Goal: Check status: Check status

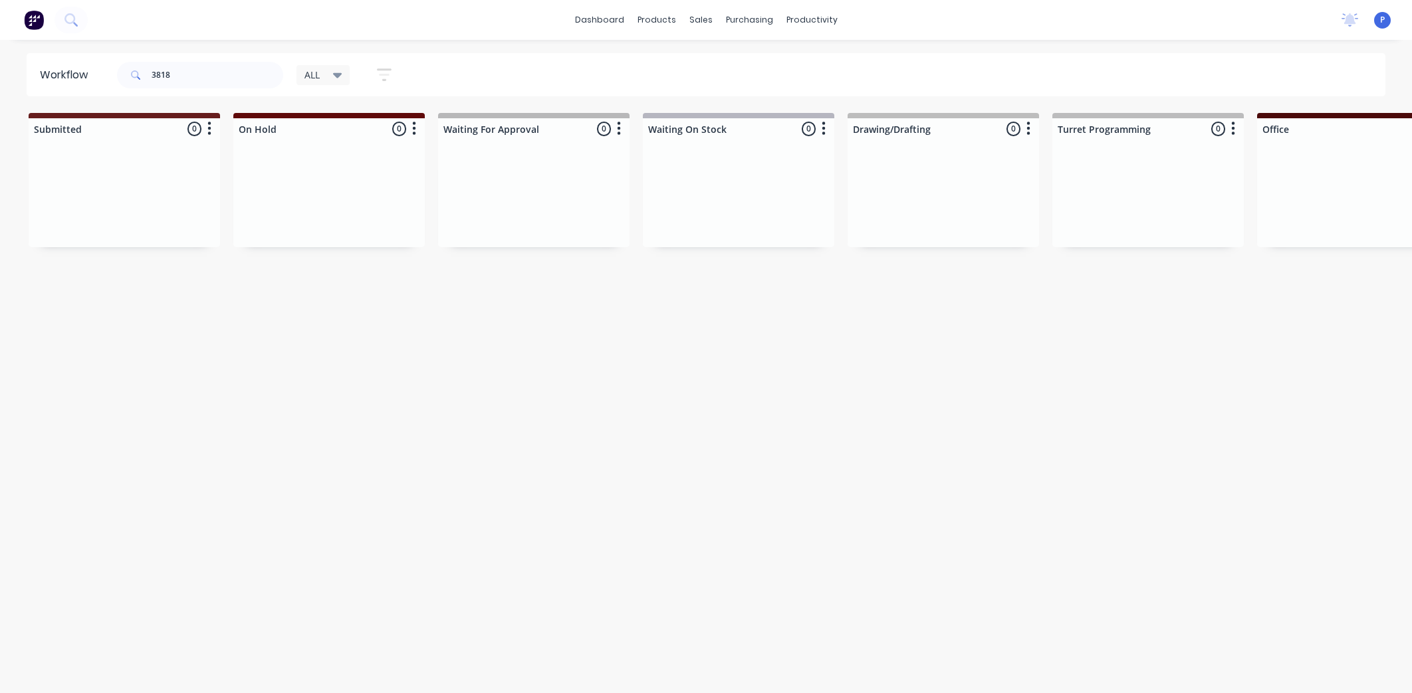
scroll to position [0, 2925]
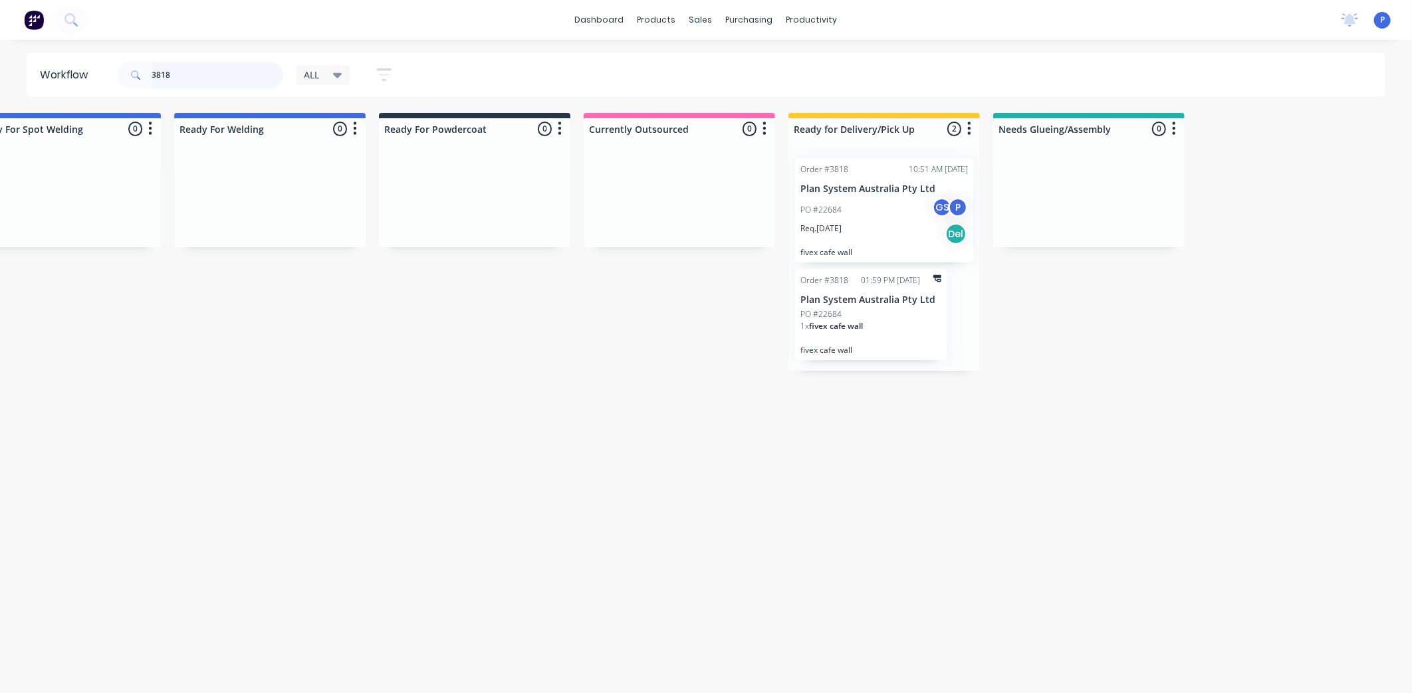
click at [199, 78] on input "3818" at bounding box center [218, 75] width 132 height 27
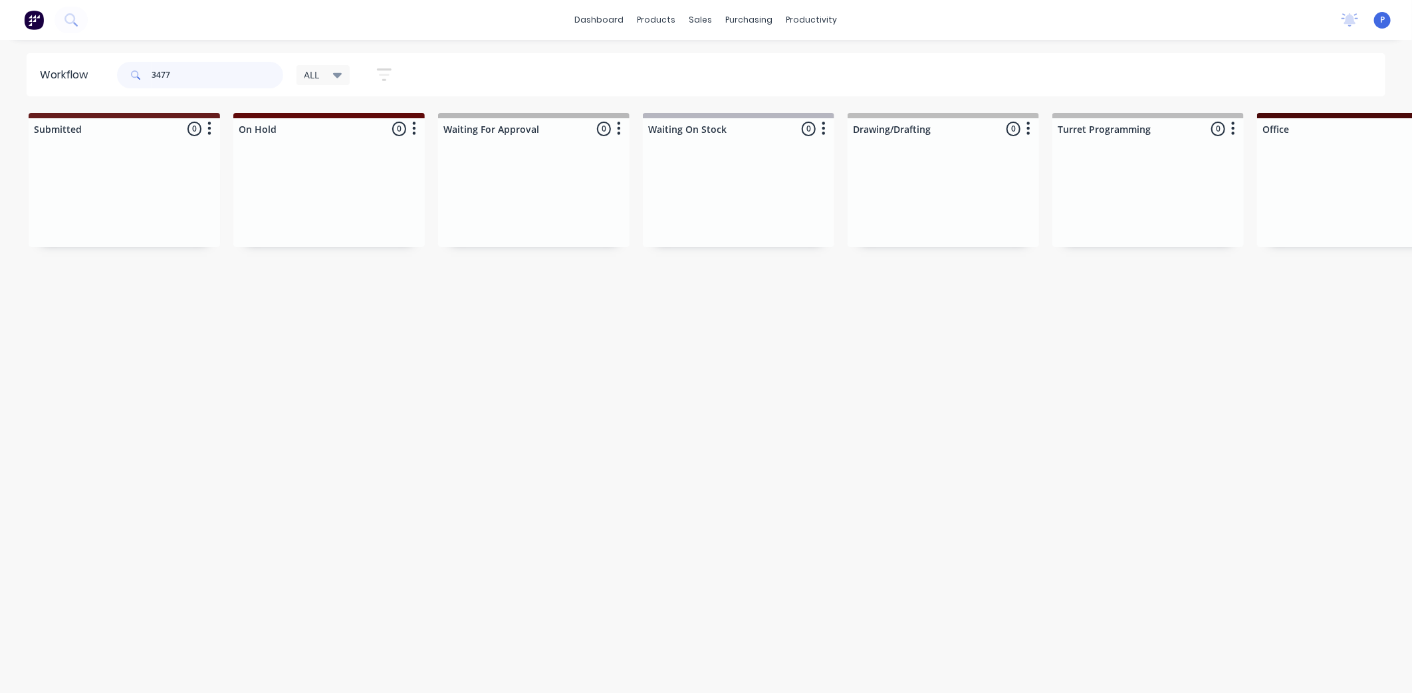
type input "3477"
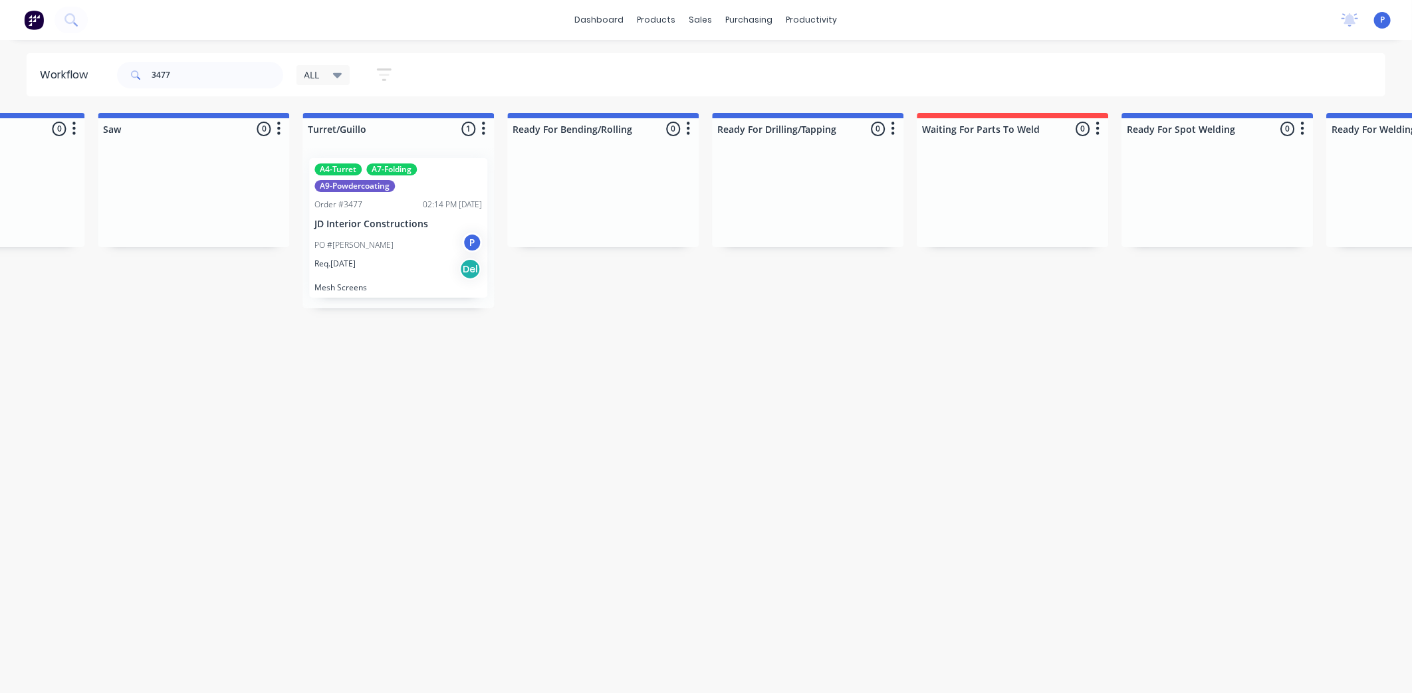
drag, startPoint x: 586, startPoint y: 386, endPoint x: 698, endPoint y: 393, distance: 113.2
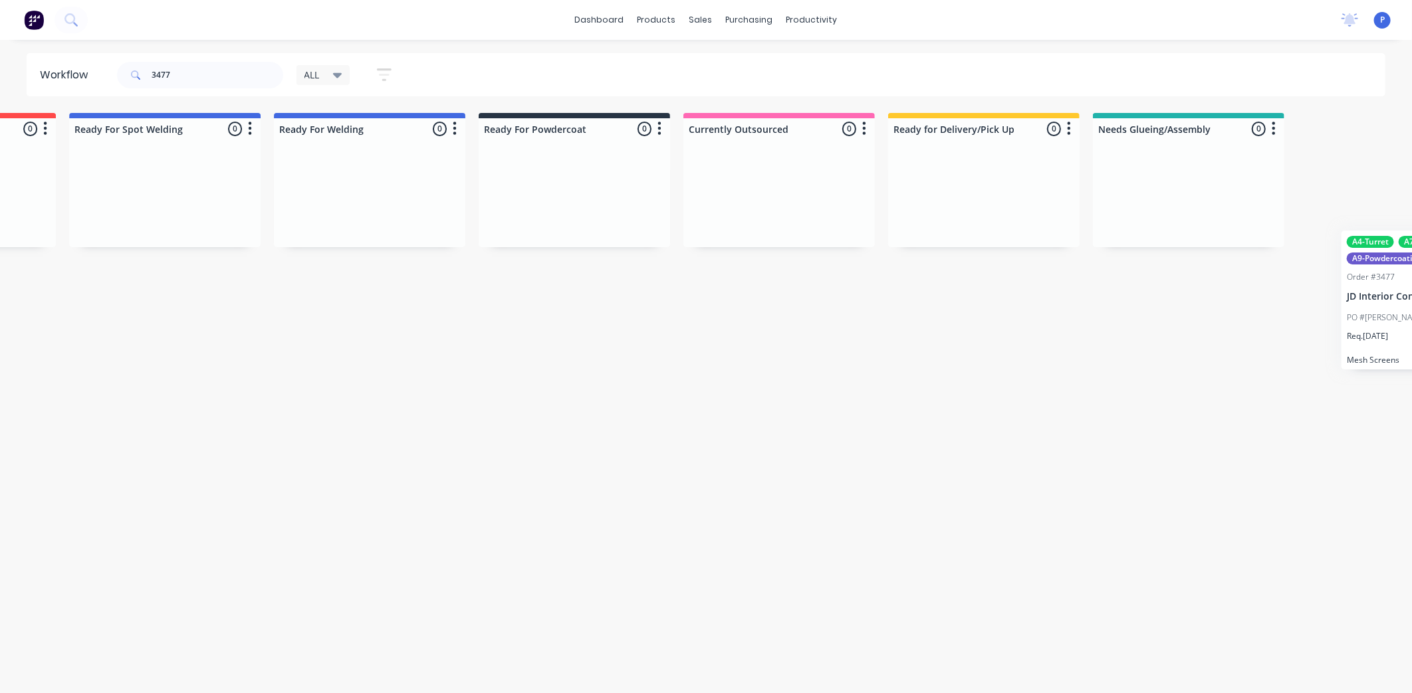
scroll to position [0, 2864]
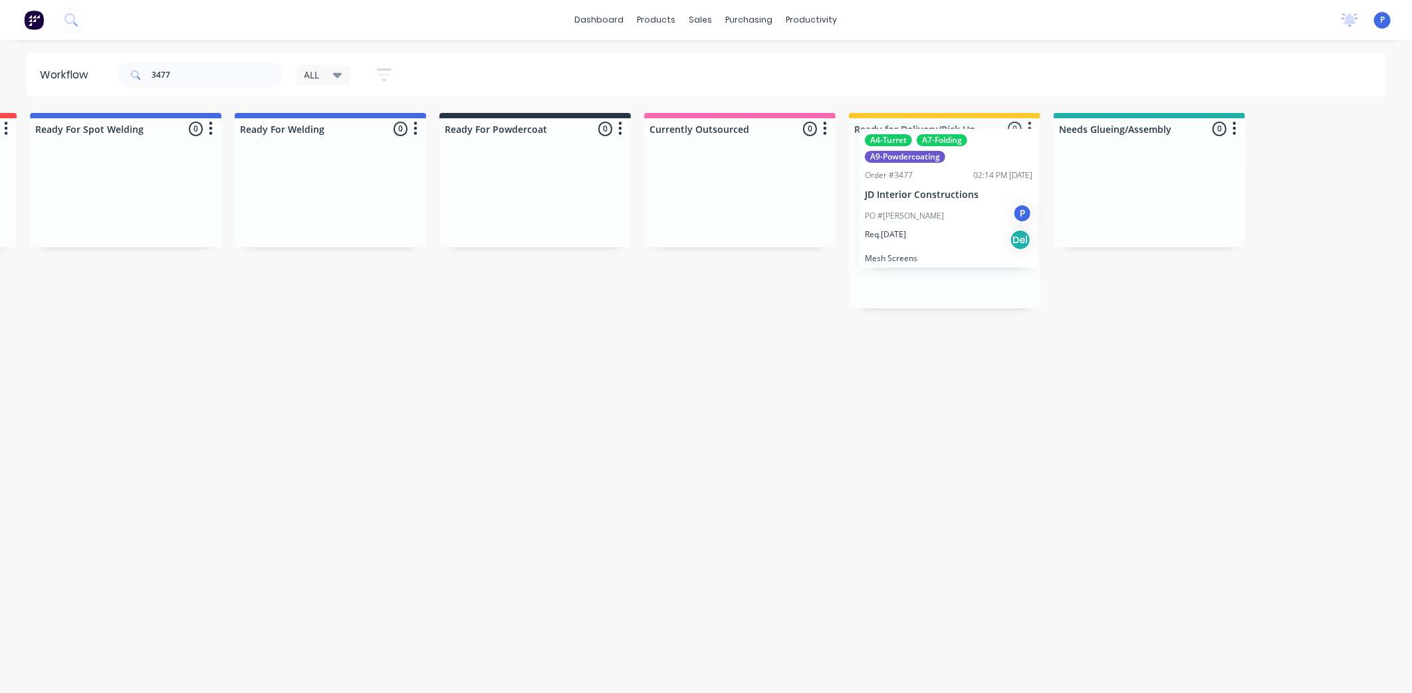
drag, startPoint x: 211, startPoint y: 215, endPoint x: 924, endPoint y: 188, distance: 713.6
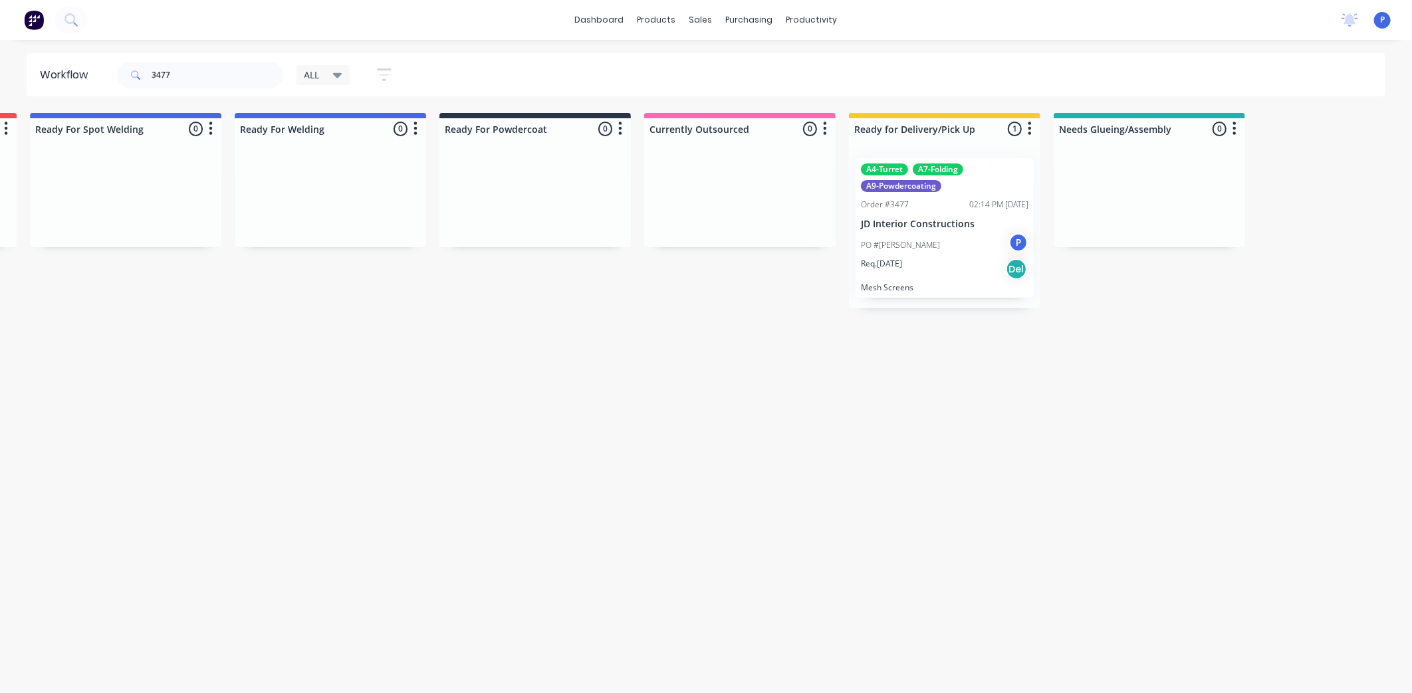
click at [924, 219] on p "JD Interior Constructions" at bounding box center [944, 224] width 167 height 11
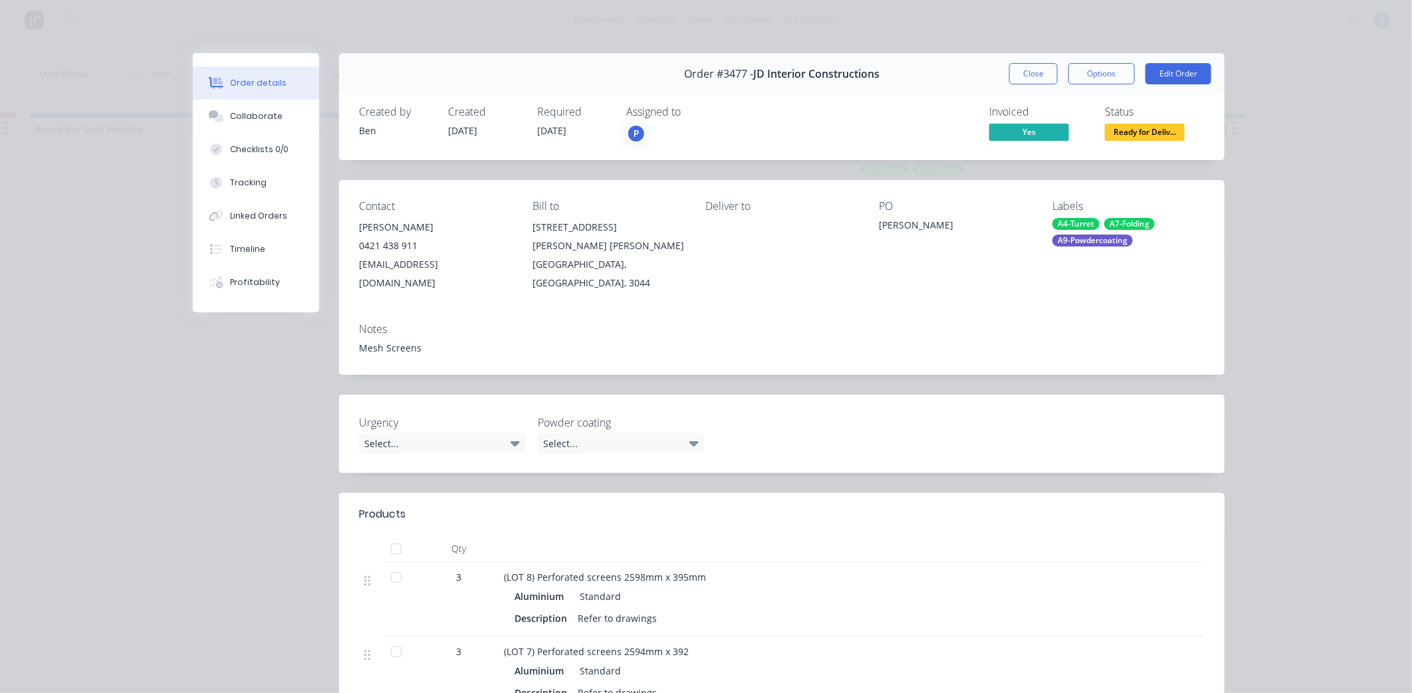
click at [387, 536] on div at bounding box center [396, 549] width 27 height 27
click at [234, 191] on button "Tracking" at bounding box center [256, 182] width 126 height 33
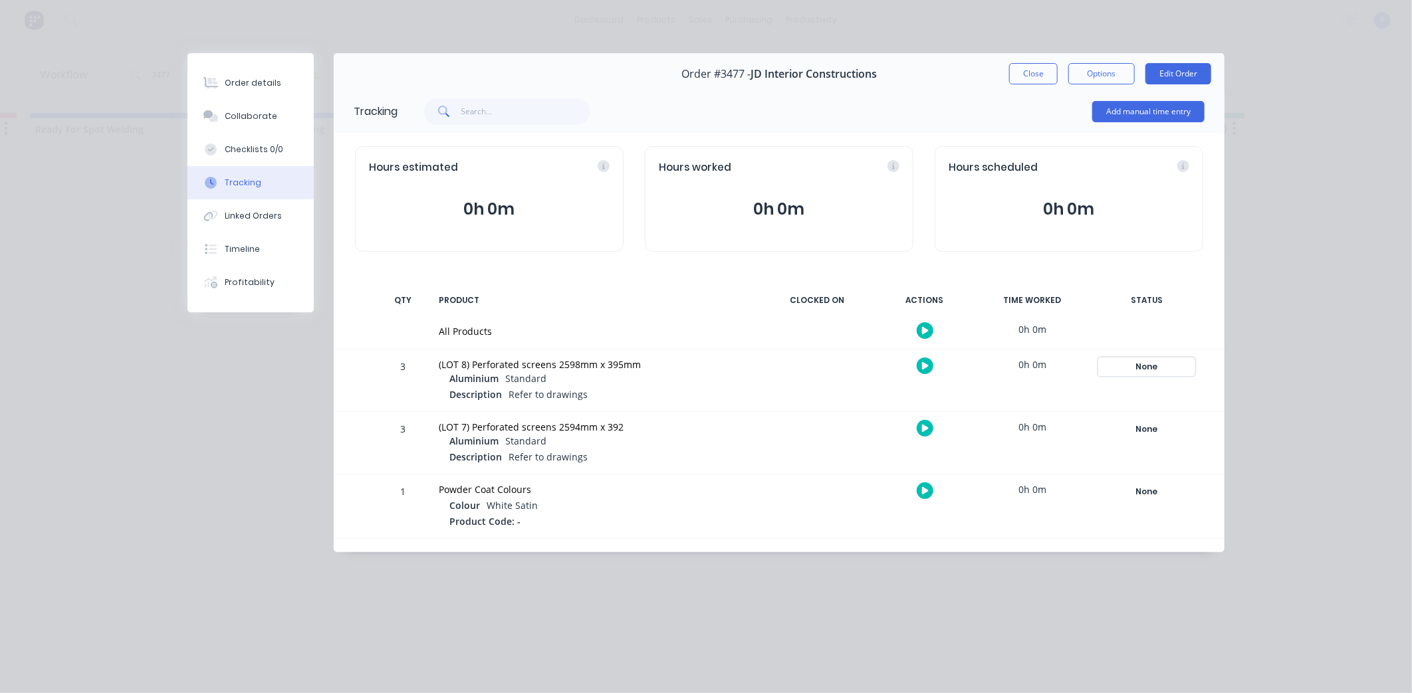
click at [1150, 368] on div "None" at bounding box center [1147, 366] width 96 height 17
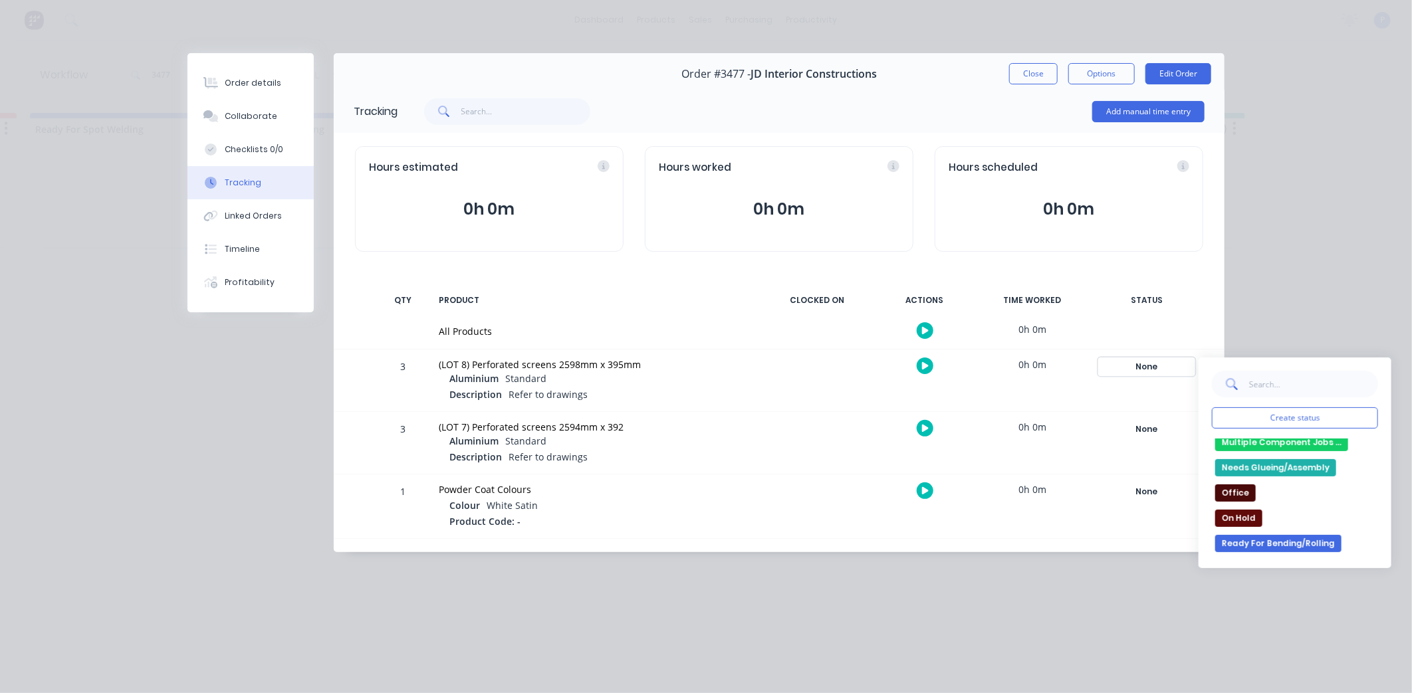
scroll to position [148, 0]
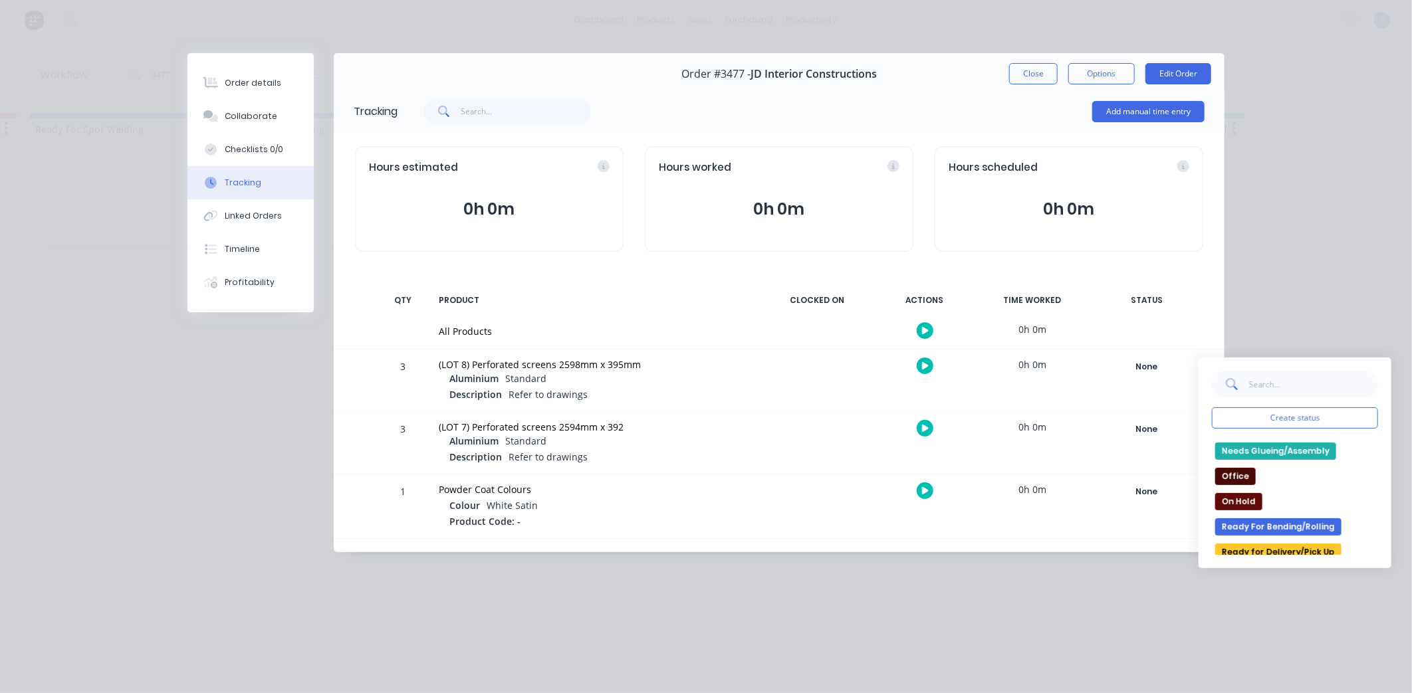
click at [1289, 547] on button "Ready for Delivery/Pick Up" at bounding box center [1278, 552] width 126 height 17
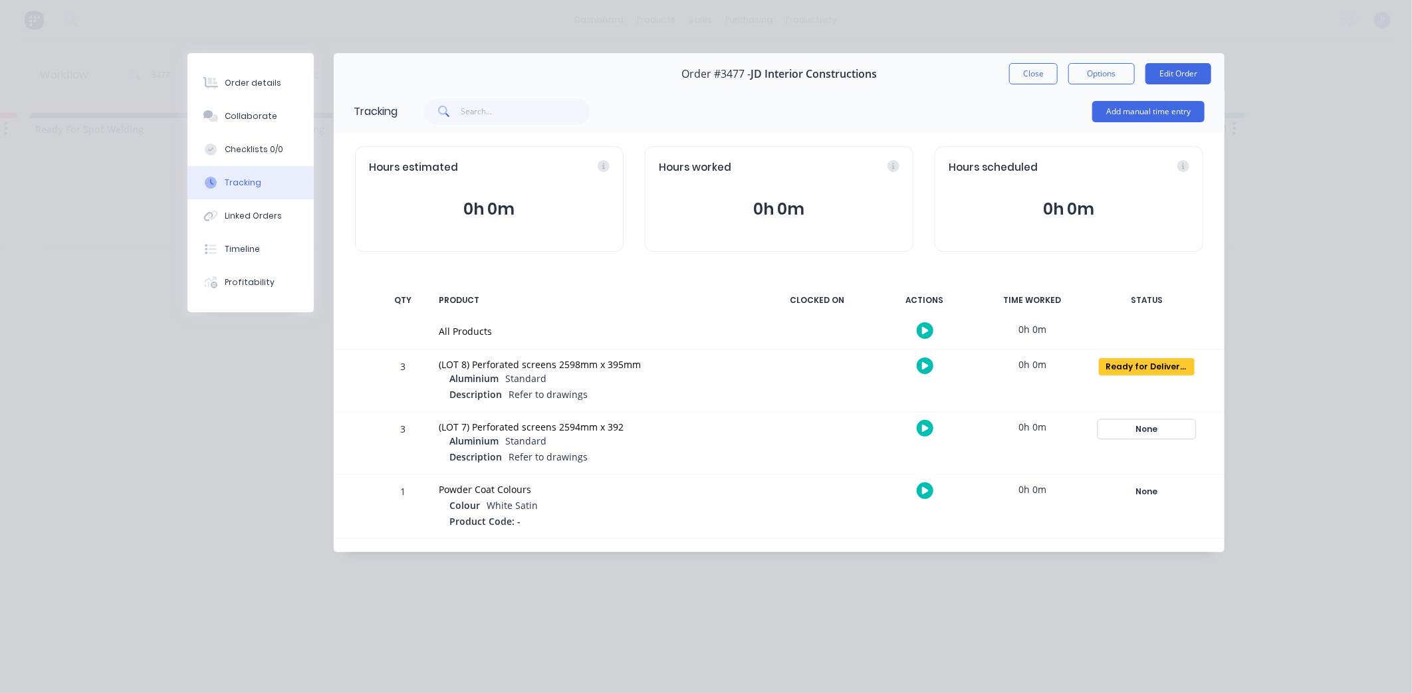
click at [1138, 426] on div "None" at bounding box center [1147, 429] width 96 height 17
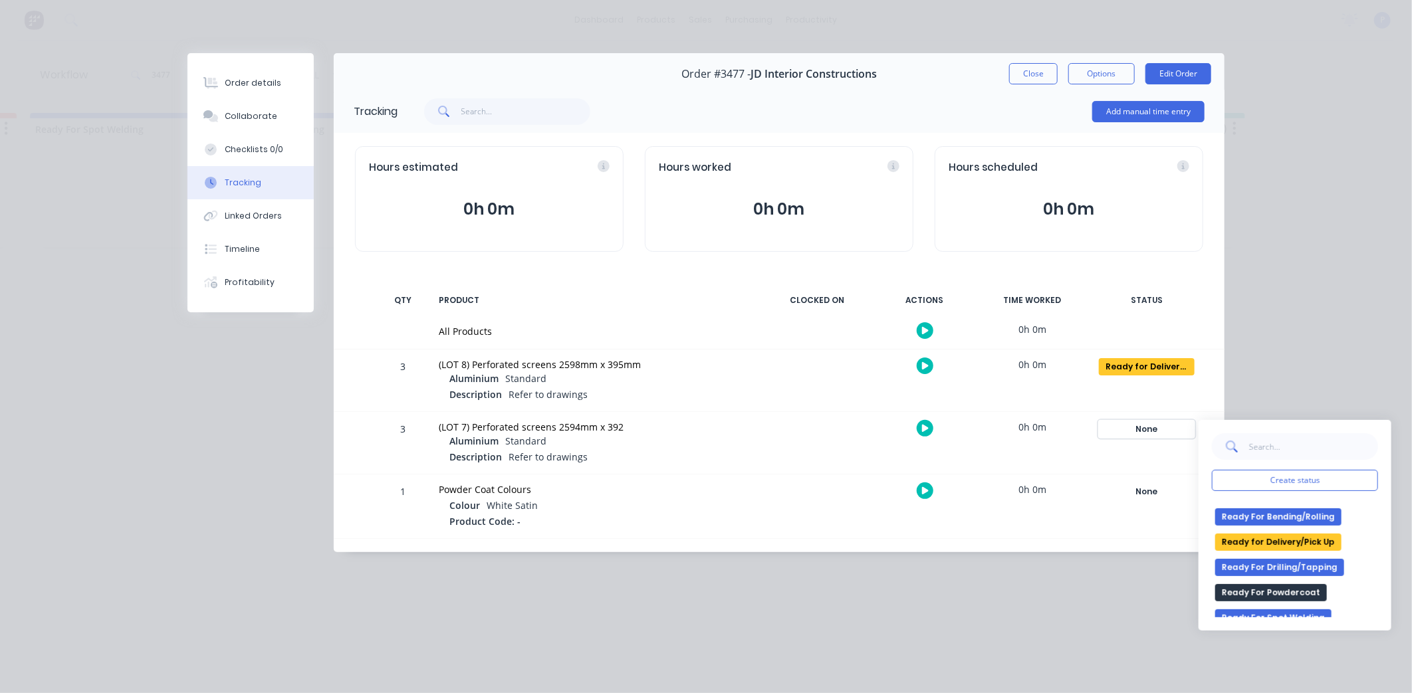
scroll to position [221, 0]
click at [1290, 536] on button "Ready for Delivery/Pick Up" at bounding box center [1278, 540] width 126 height 17
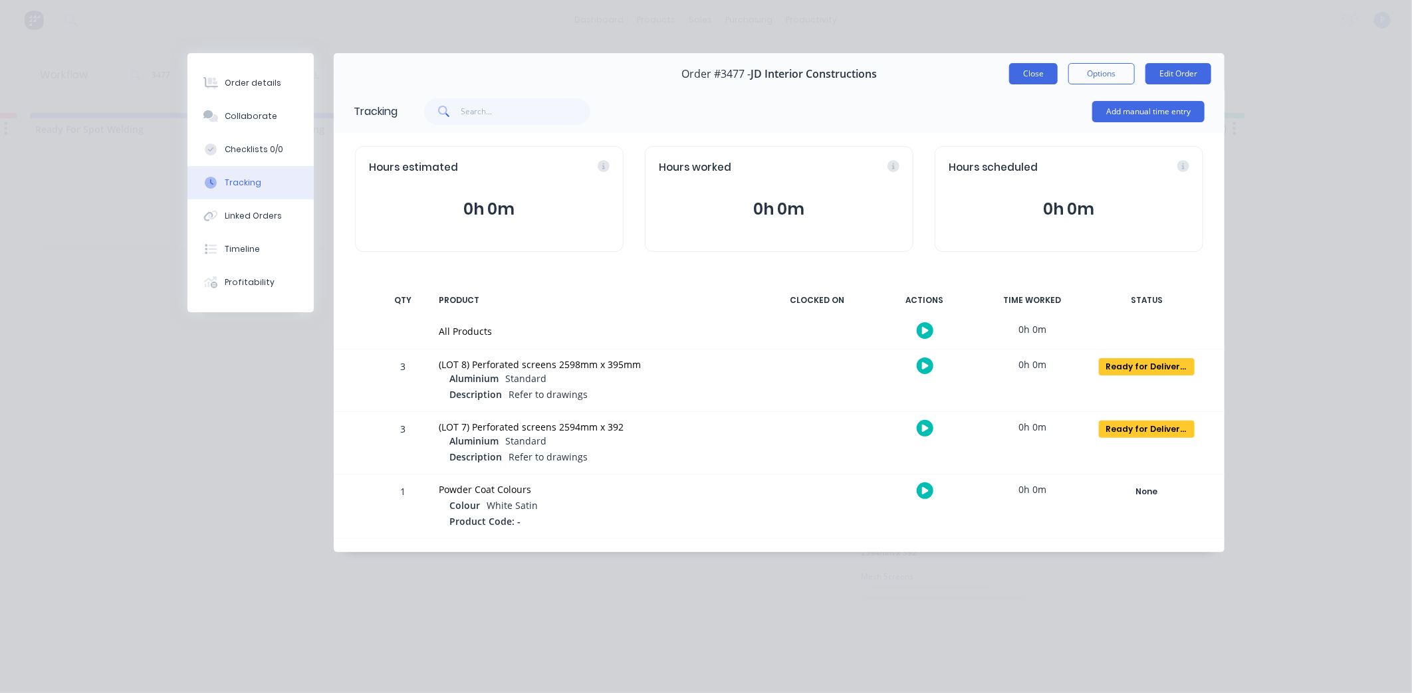
click at [1039, 65] on button "Close" at bounding box center [1033, 73] width 49 height 21
